Goal: Information Seeking & Learning: Compare options

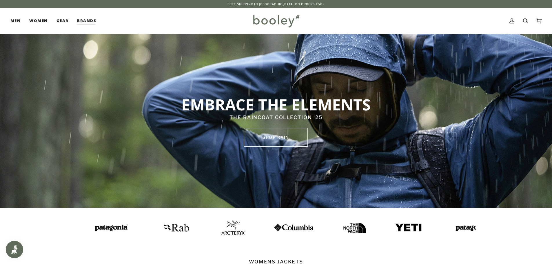
click at [79, 227] on img at bounding box center [59, 227] width 41 height 10
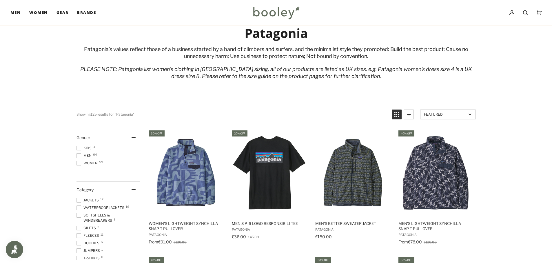
scroll to position [29, 0]
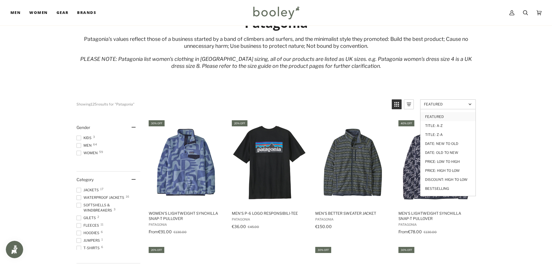
click at [459, 105] on span "Featured" at bounding box center [445, 104] width 43 height 4
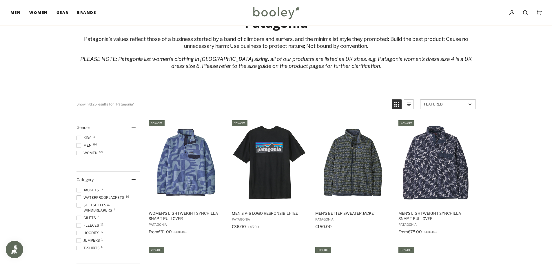
click at [458, 105] on span "Featured" at bounding box center [445, 104] width 43 height 4
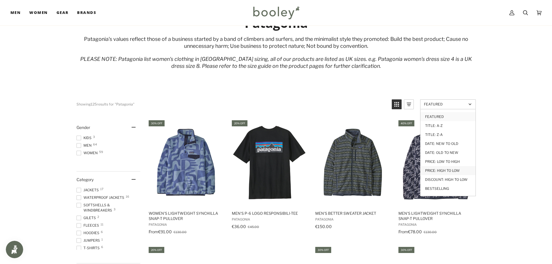
click at [452, 169] on link "Price: High to Low" at bounding box center [448, 170] width 55 height 9
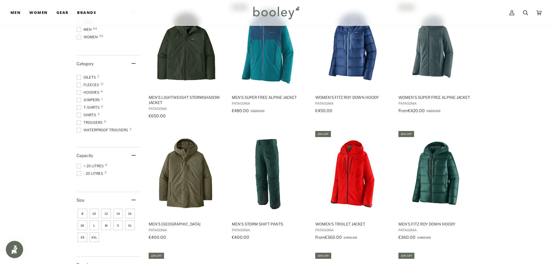
scroll to position [58, 0]
click at [196, 179] on img "Men's Windshadow Parka" at bounding box center [186, 173] width 77 height 77
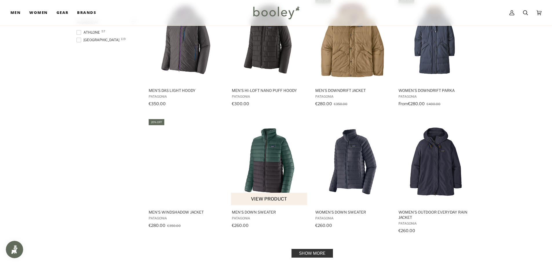
scroll to position [464, 0]
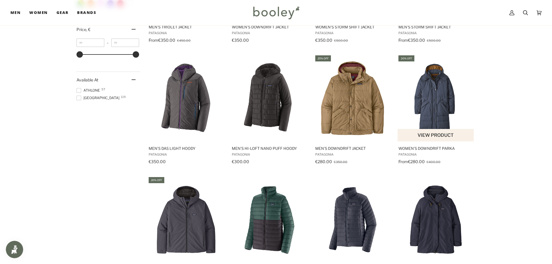
click at [431, 93] on img "Women's Downdrift Parka" at bounding box center [436, 98] width 77 height 77
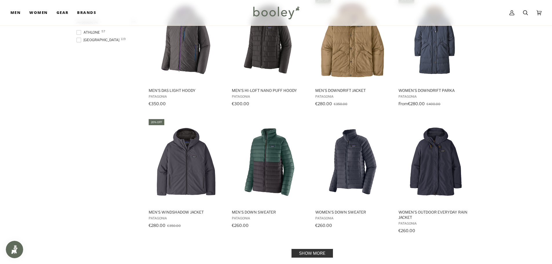
scroll to position [551, 0]
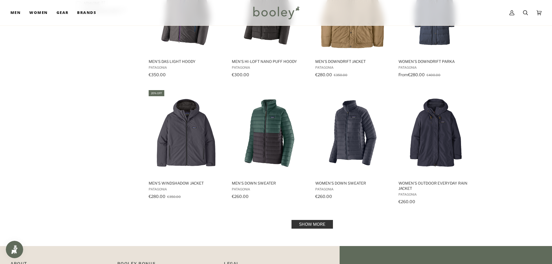
click at [307, 225] on link "Show more" at bounding box center [312, 224] width 41 height 9
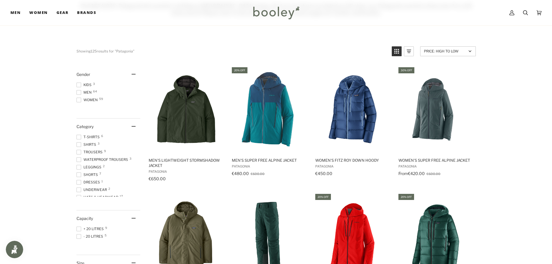
scroll to position [77, 0]
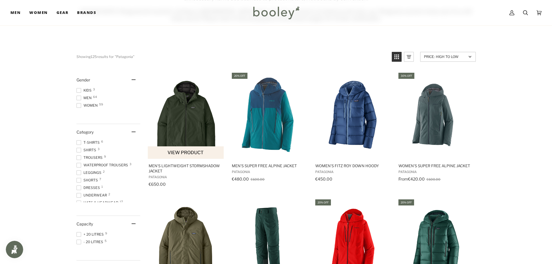
click at [190, 131] on img "Men's Lightweight Stormshadow Jacket" at bounding box center [186, 115] width 77 height 77
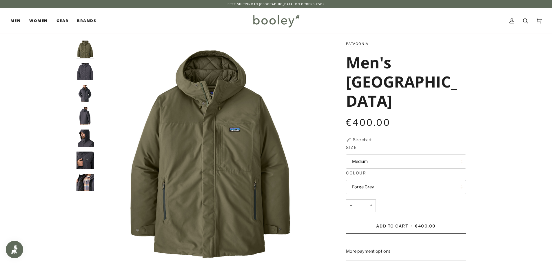
click at [83, 66] on img "Patagonia Men's Windshadow Parka Forge Grey - Booley Galway" at bounding box center [85, 71] width 17 height 17
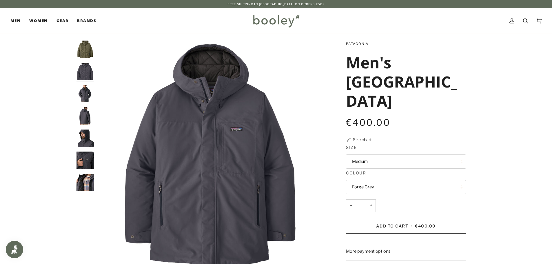
click at [85, 93] on img "Patagonia Men's Windshadow Parka Forge Grey - Booley Galway" at bounding box center [85, 93] width 17 height 17
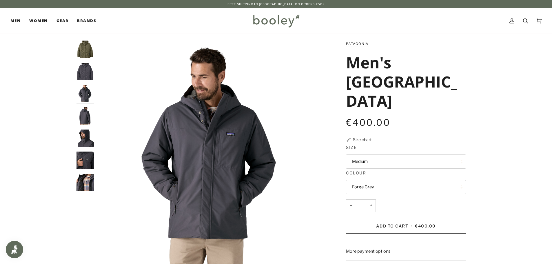
click at [92, 114] on img "Patagonia Men's Windshadow Parka Forge Grey - Booley Galway" at bounding box center [85, 115] width 17 height 17
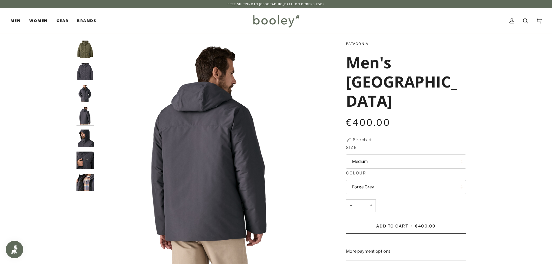
click at [83, 136] on img "Patagonia Men's Windshadow Parka Forge Grey - Booley Galway" at bounding box center [85, 138] width 17 height 17
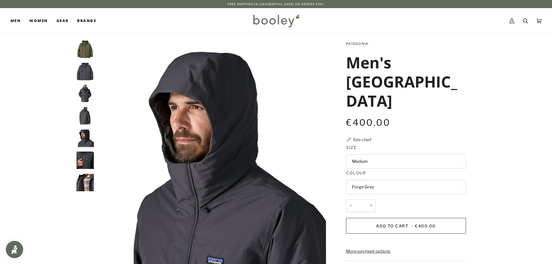
click at [84, 160] on img "Patagonia Men's Windshadow Parka Forge Grey - Booley Galway" at bounding box center [85, 160] width 17 height 17
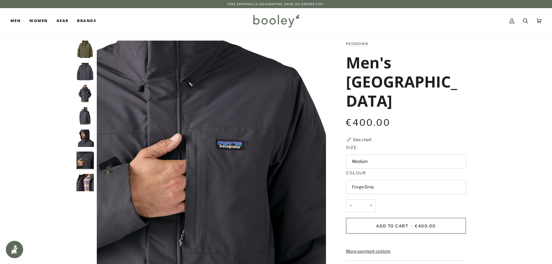
click at [91, 183] on img "Patagonia Men's Windshadow Parka Forge Grey - Booley Galway" at bounding box center [85, 182] width 17 height 17
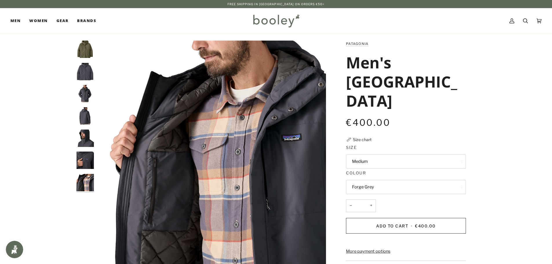
click at [82, 163] on img "Patagonia Men's Windshadow Parka Forge Grey - Booley Galway" at bounding box center [85, 160] width 17 height 17
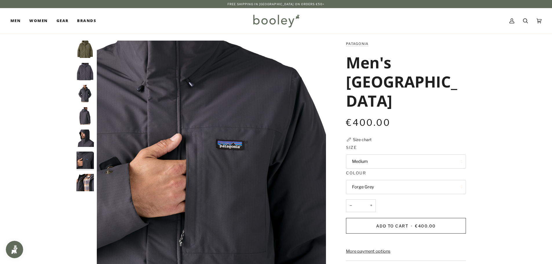
click at [83, 117] on img "Patagonia Men's Windshadow Parka Forge Grey - Booley Galway" at bounding box center [85, 115] width 17 height 17
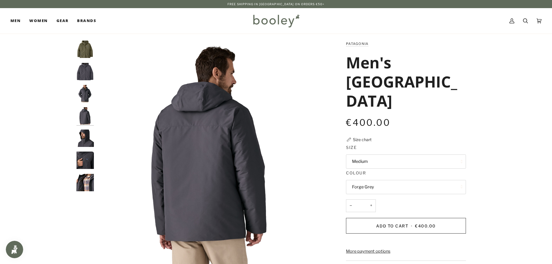
click at [368, 161] on button "Medium" at bounding box center [406, 161] width 120 height 14
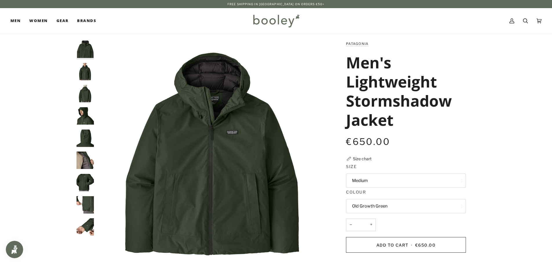
click at [87, 73] on img "Patagonia Men's Lightweight Stormshadow Jacket Old Growth Green - Booley Galway" at bounding box center [85, 71] width 17 height 17
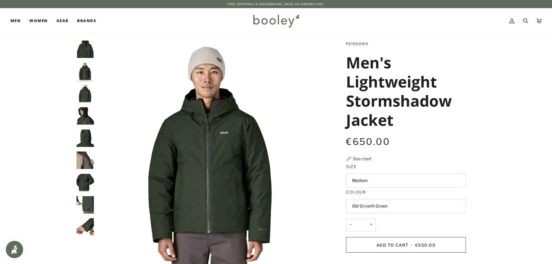
click at [86, 97] on img "Patagonia Men's Lightweight Stormshadow Jacket Old Growth Green - Booley Galway" at bounding box center [85, 93] width 17 height 17
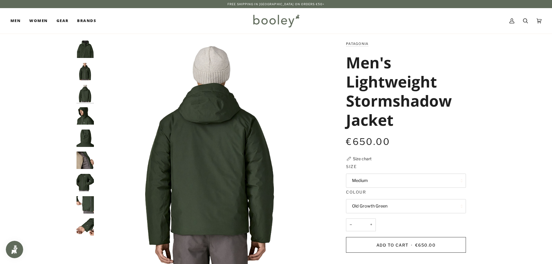
click at [84, 76] on img "Patagonia Men's Lightweight Stormshadow Jacket Old Growth Green - Booley Galway" at bounding box center [85, 71] width 17 height 17
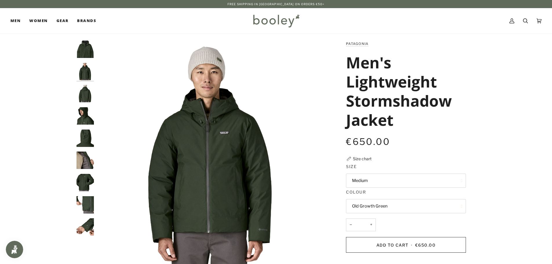
click at [81, 94] on img "Patagonia Men's Lightweight Stormshadow Jacket Old Growth Green - Booley Galway" at bounding box center [85, 93] width 17 height 17
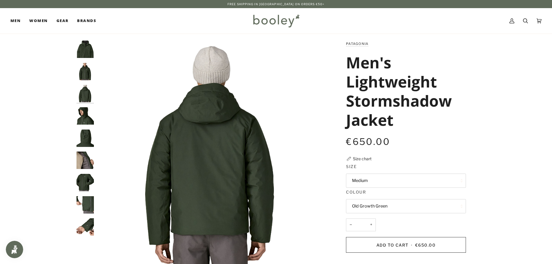
click at [87, 78] on img "Patagonia Men's Lightweight Stormshadow Jacket Old Growth Green - Booley Galway" at bounding box center [85, 71] width 17 height 17
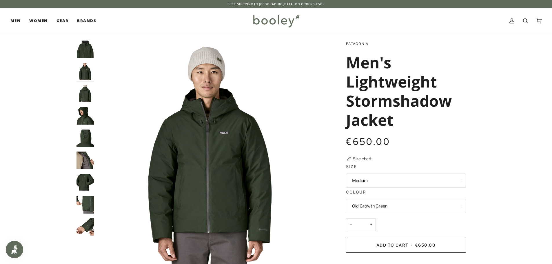
click at [86, 113] on img "Patagonia Men's Lightweight Stormshadow Jacket Old Growth Green - Booley Galway" at bounding box center [85, 115] width 17 height 17
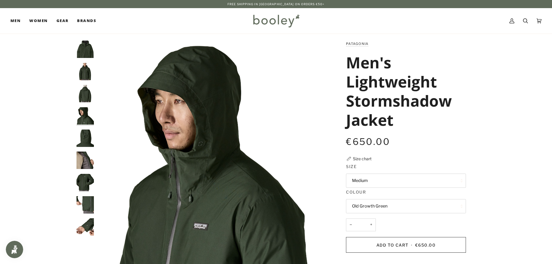
click at [86, 139] on img "Patagonia Men's Lightweight Stormshadow Jacket Old Growth Green - Booley Galway" at bounding box center [85, 138] width 17 height 17
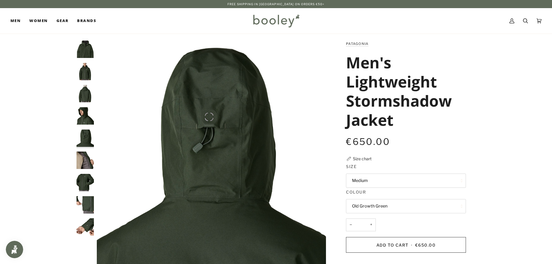
click at [85, 157] on img "Patagonia Men's Lightweight Stormshadow Jacket Old Growth Green - Booley Galway" at bounding box center [85, 160] width 17 height 17
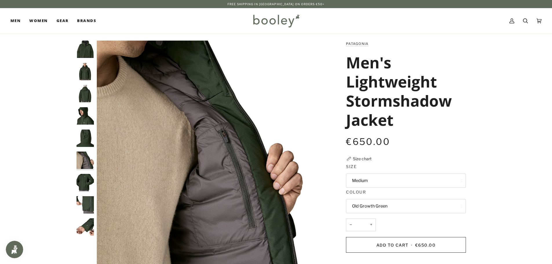
click at [82, 182] on img "Patagonia Men's Lightweight Stormshadow Jacket Old Growth Green - Booley Galway" at bounding box center [85, 182] width 17 height 17
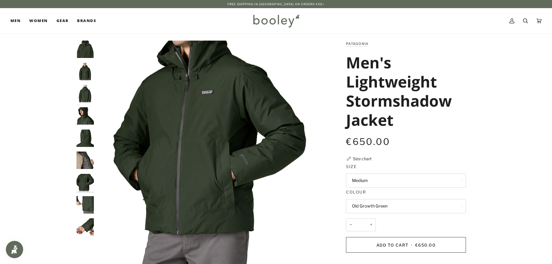
click at [86, 209] on img "Patagonia Men's Lightweight Stormshadow Jacket Old Growth Green - Booley Galway" at bounding box center [85, 204] width 17 height 17
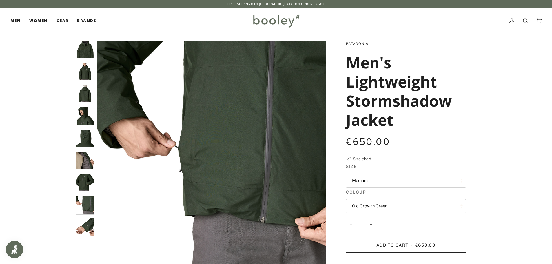
click at [84, 230] on img "Patagonia Men's Lightweight Stormshadow Jacket Old Growth Green - Booley Galway" at bounding box center [85, 226] width 17 height 17
